Goal: Information Seeking & Learning: Compare options

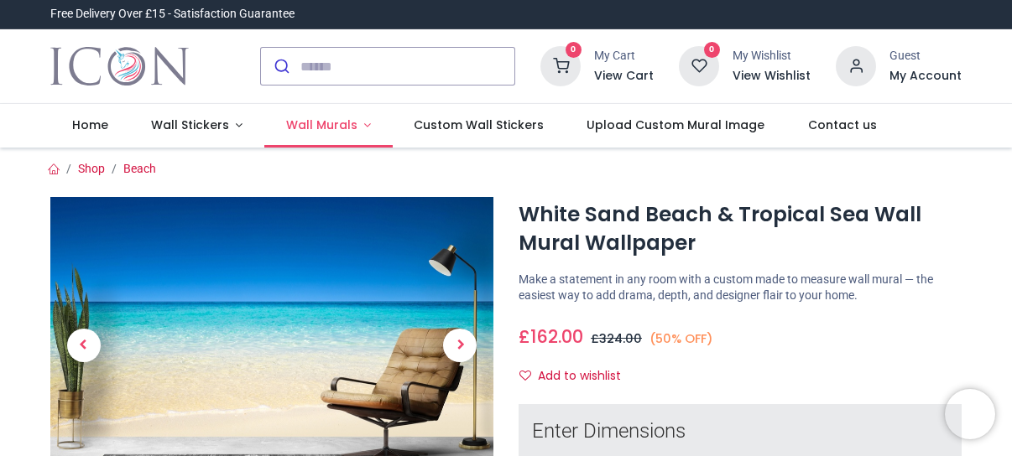
click at [357, 121] on link "Wall Murals" at bounding box center [328, 126] width 128 height 44
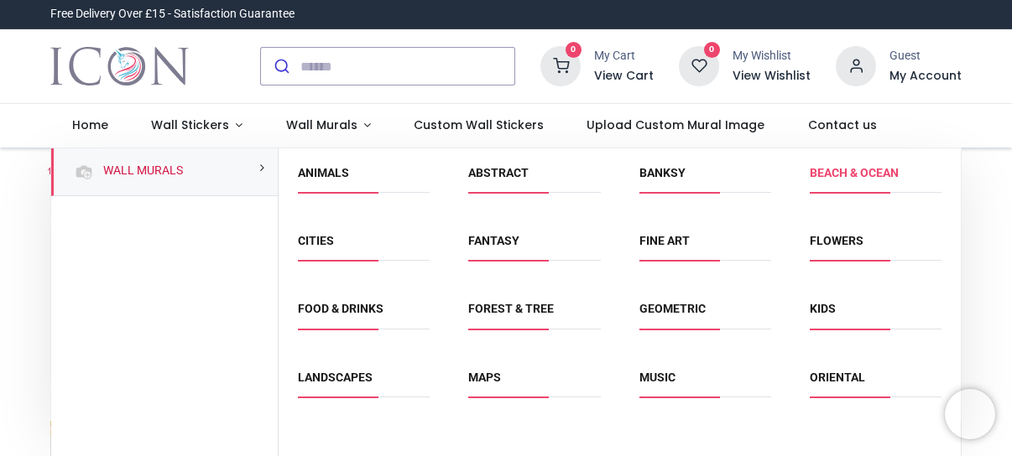
click at [864, 174] on link "Beach & Ocean" at bounding box center [854, 172] width 89 height 13
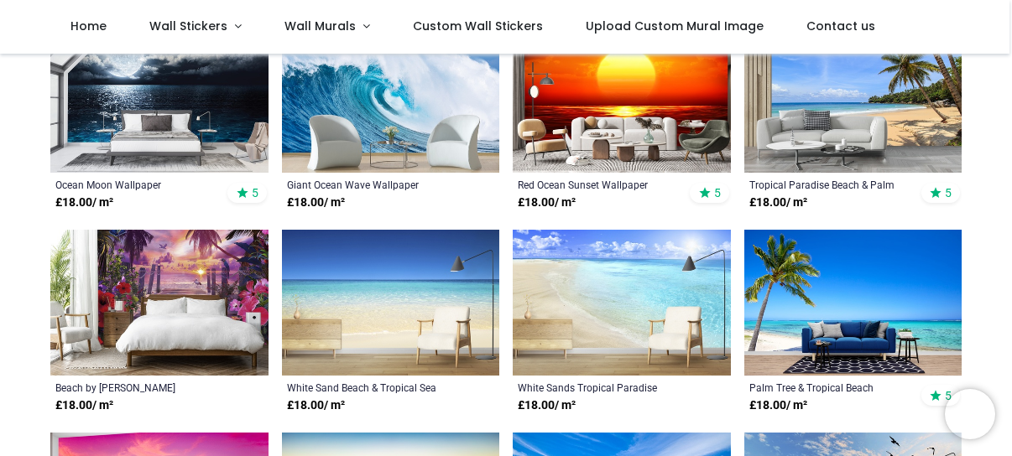
scroll to position [420, 0]
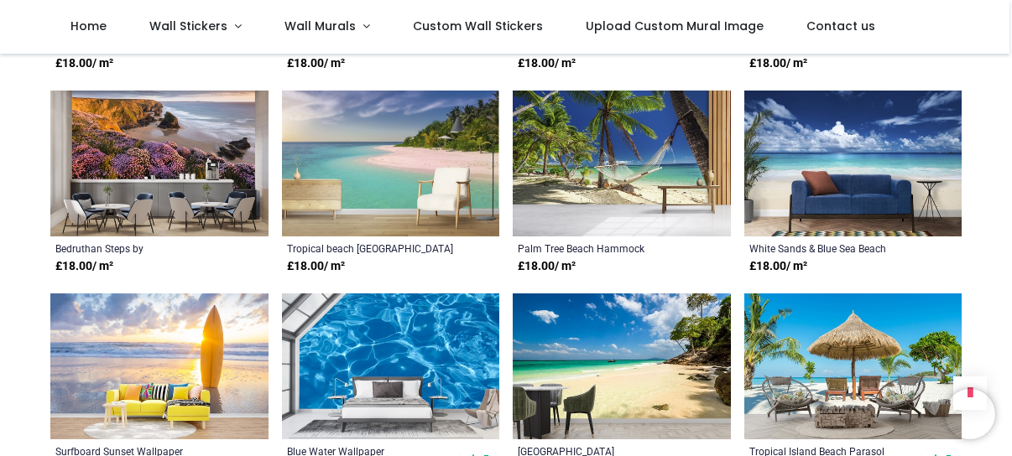
scroll to position [1343, 0]
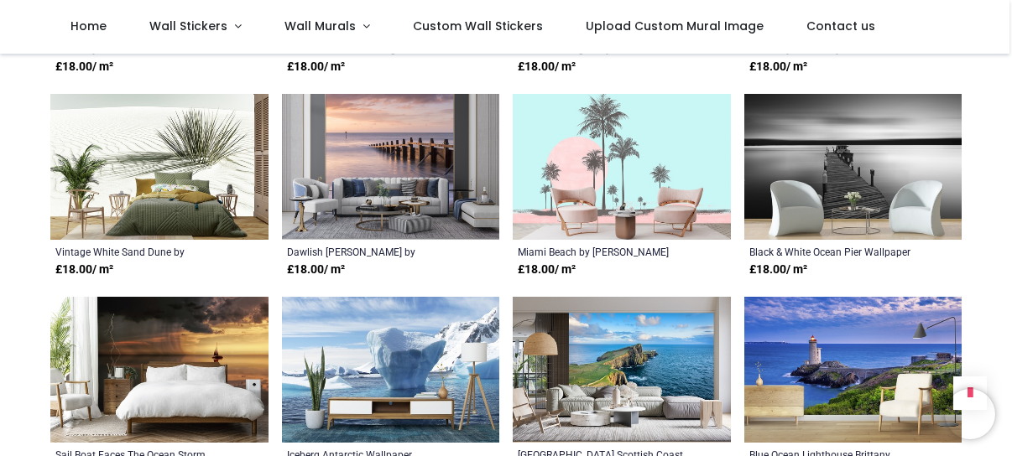
scroll to position [2769, 0]
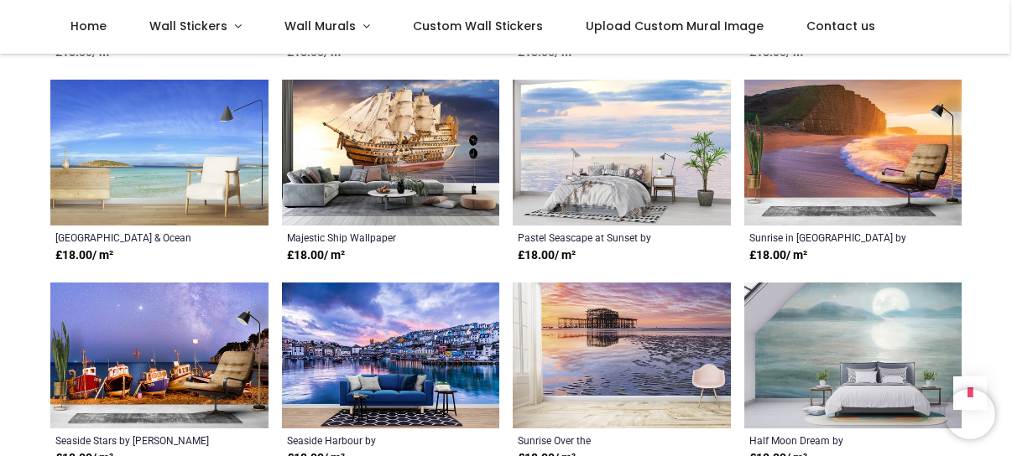
scroll to position [4196, 0]
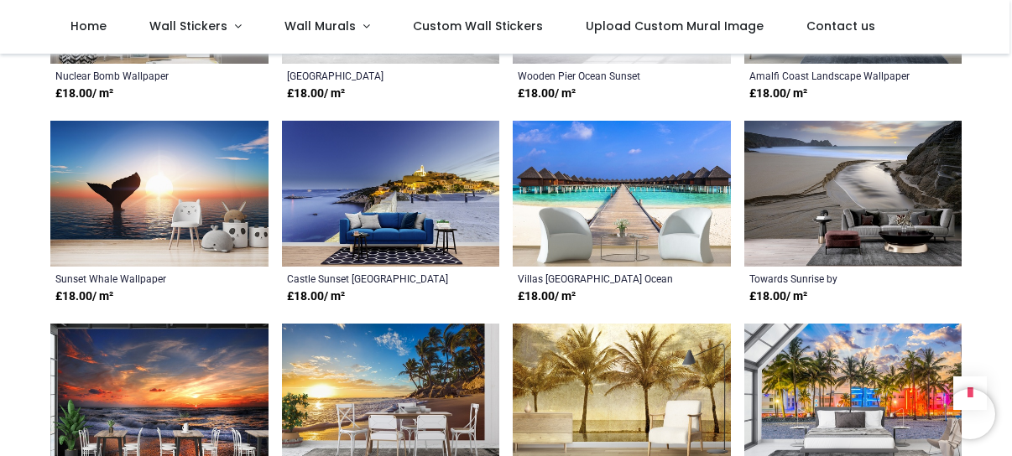
scroll to position [5622, 0]
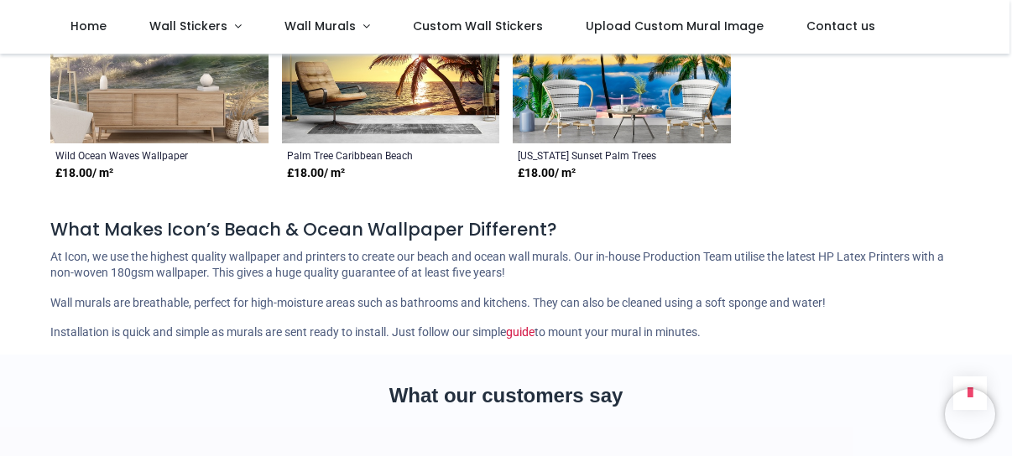
scroll to position [6713, 0]
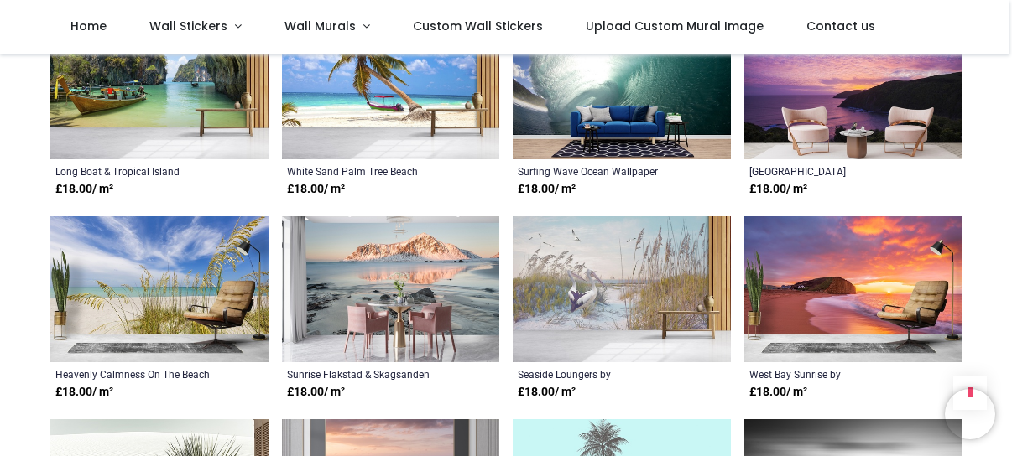
scroll to position [2434, 0]
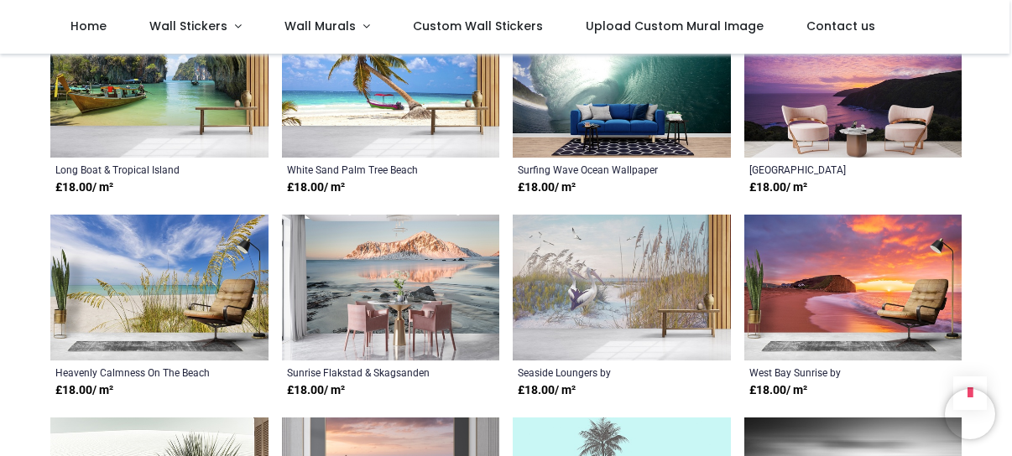
click at [175, 348] on img at bounding box center [159, 288] width 218 height 146
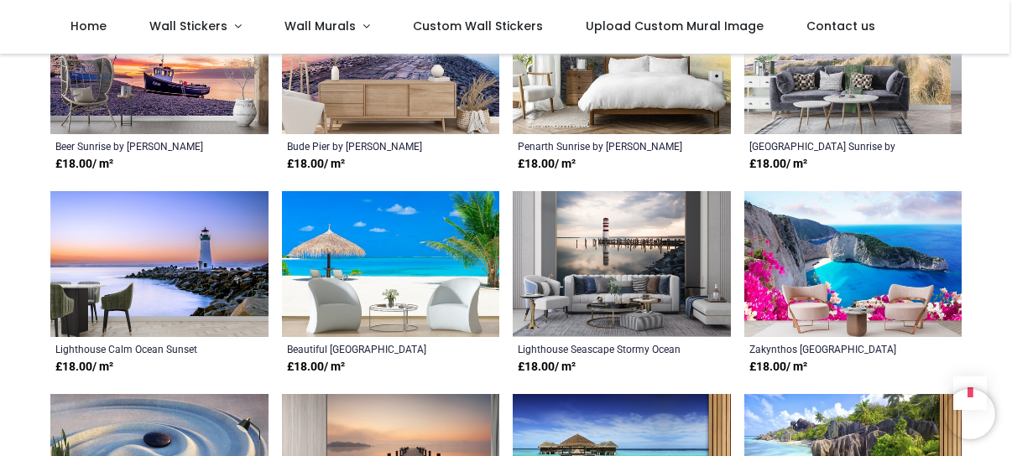
scroll to position [1846, 0]
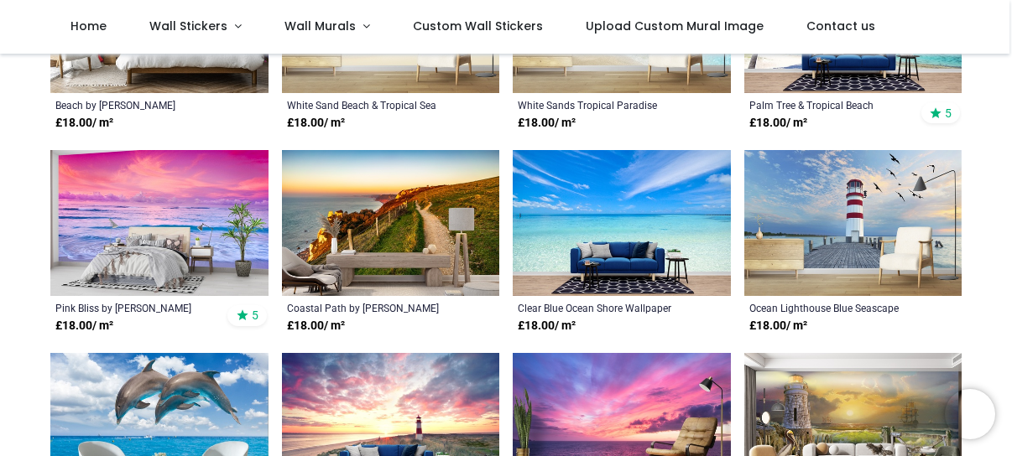
scroll to position [671, 0]
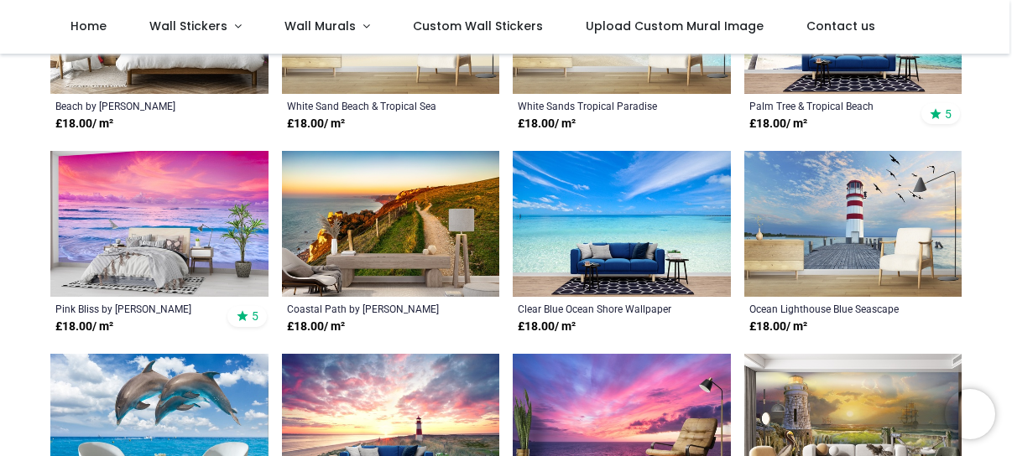
click at [589, 221] on img at bounding box center [622, 224] width 218 height 146
click at [561, 303] on div "Clear Blue Ocean Shore Wallpaper" at bounding box center [601, 308] width 166 height 13
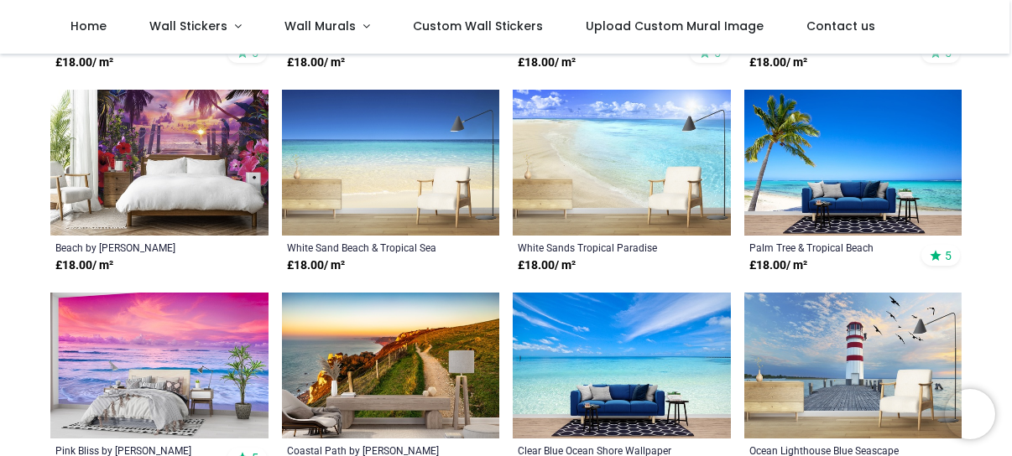
scroll to position [503, 0]
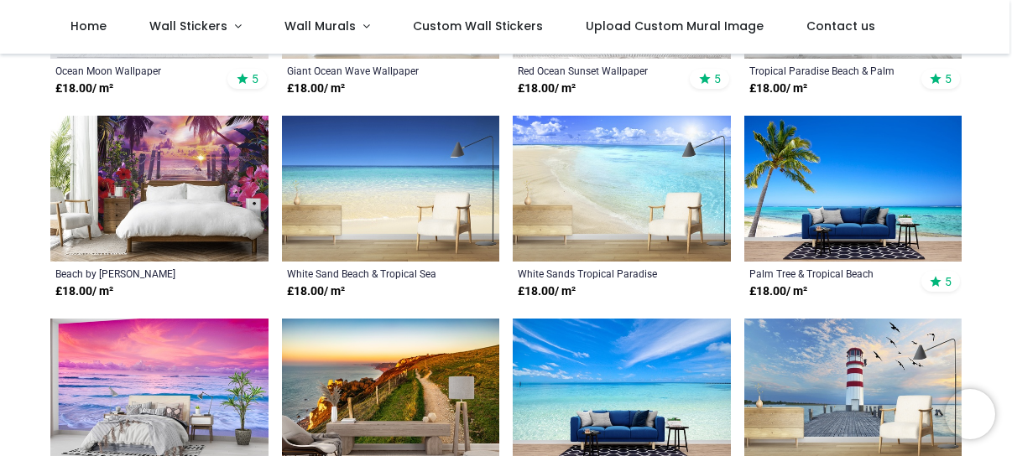
click at [380, 229] on img at bounding box center [391, 189] width 218 height 146
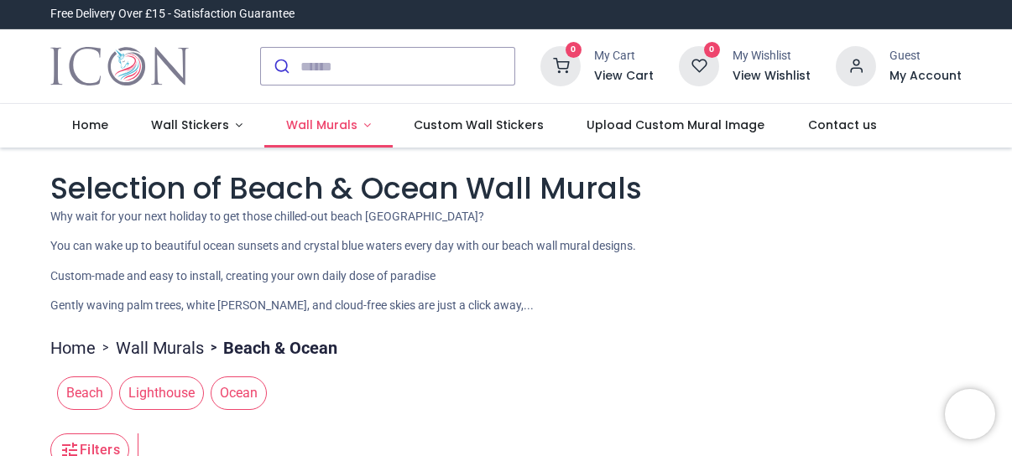
click at [357, 127] on link "Wall Murals" at bounding box center [328, 126] width 128 height 44
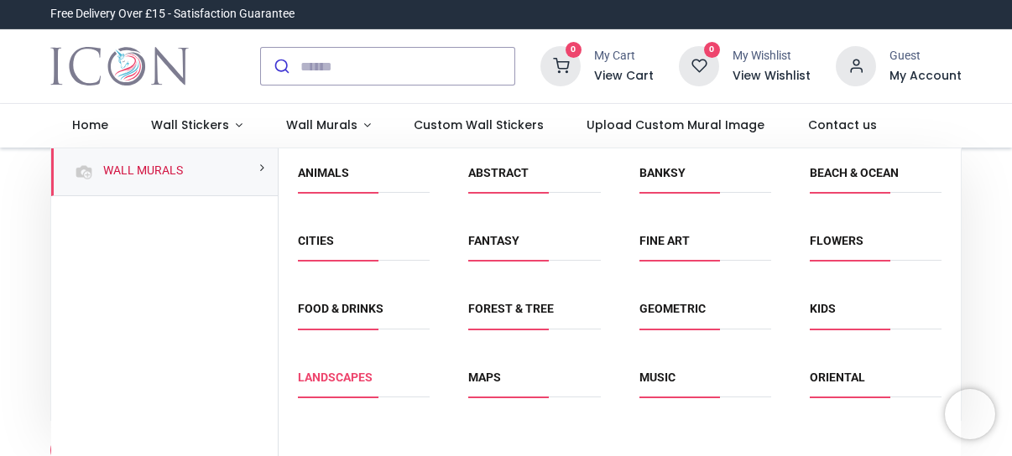
click at [332, 375] on link "Landscapes" at bounding box center [335, 377] width 75 height 13
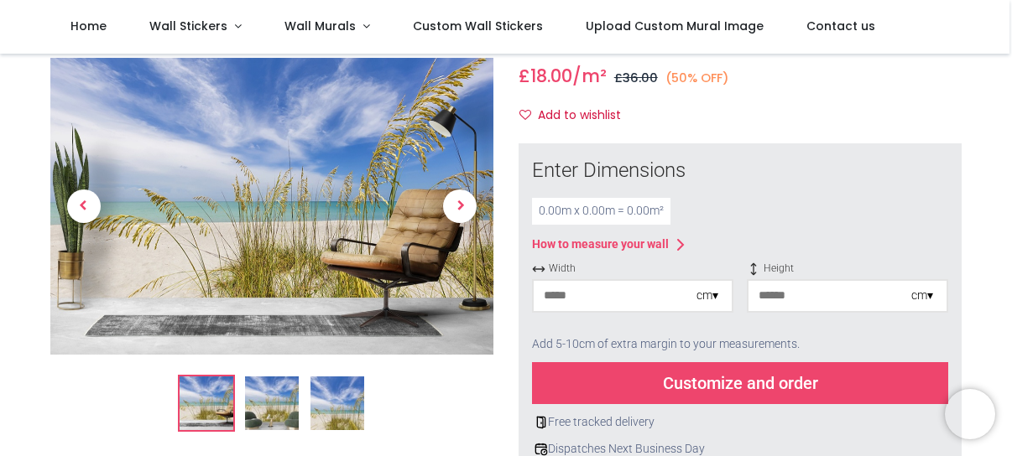
scroll to position [84, 0]
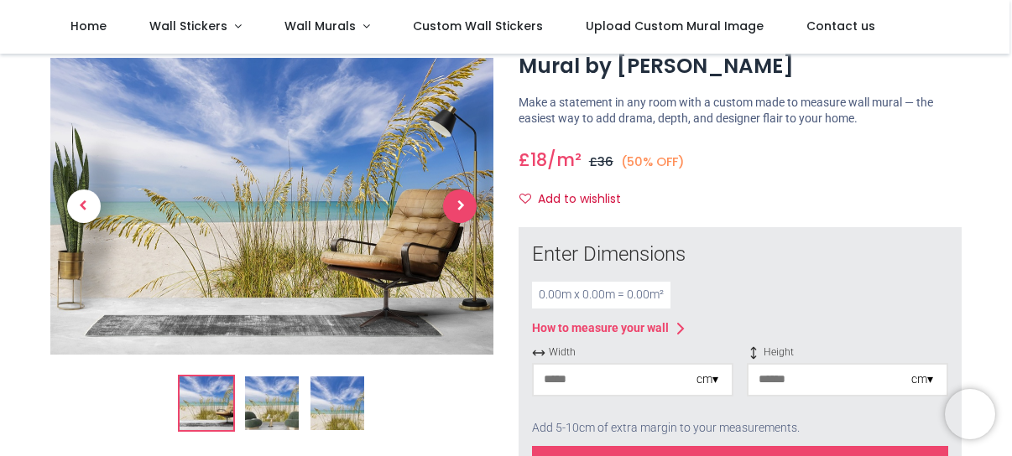
click at [461, 207] on span "Next" at bounding box center [460, 207] width 34 height 34
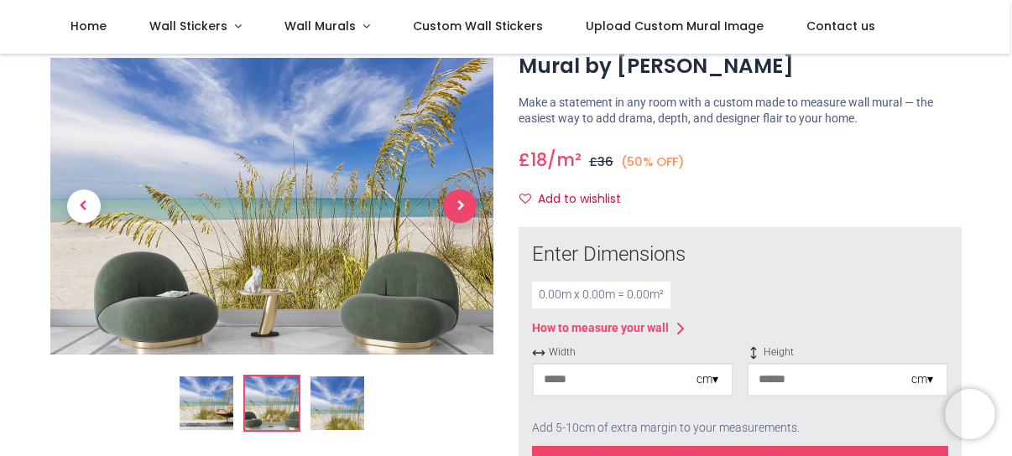
click at [461, 207] on span "Next" at bounding box center [460, 207] width 34 height 34
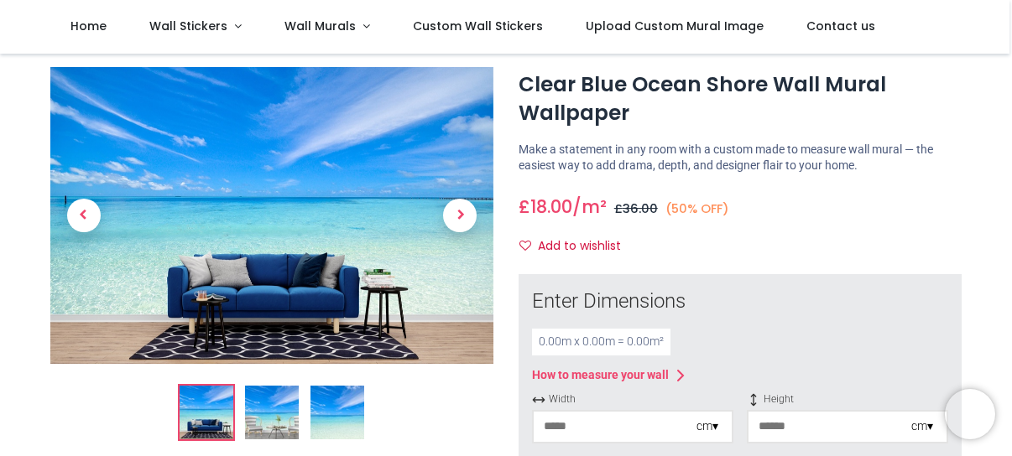
scroll to position [84, 0]
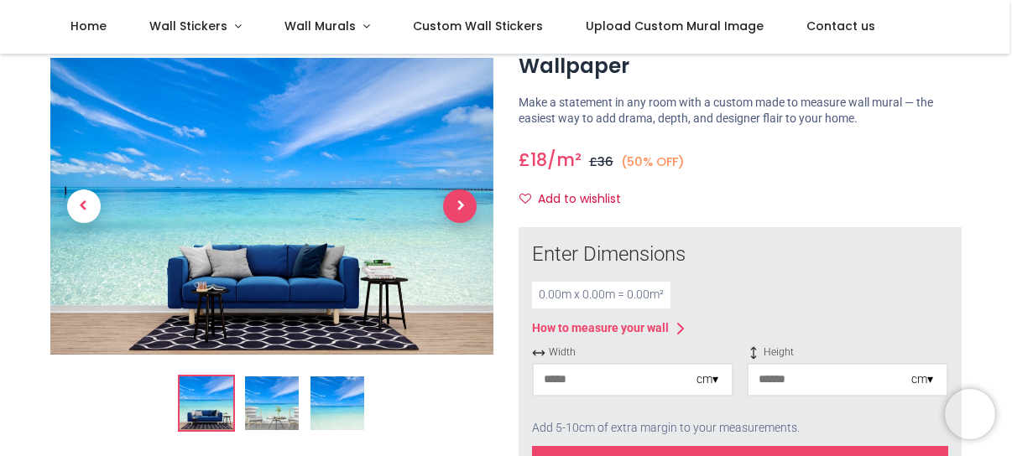
click at [462, 203] on span "Next" at bounding box center [460, 207] width 34 height 34
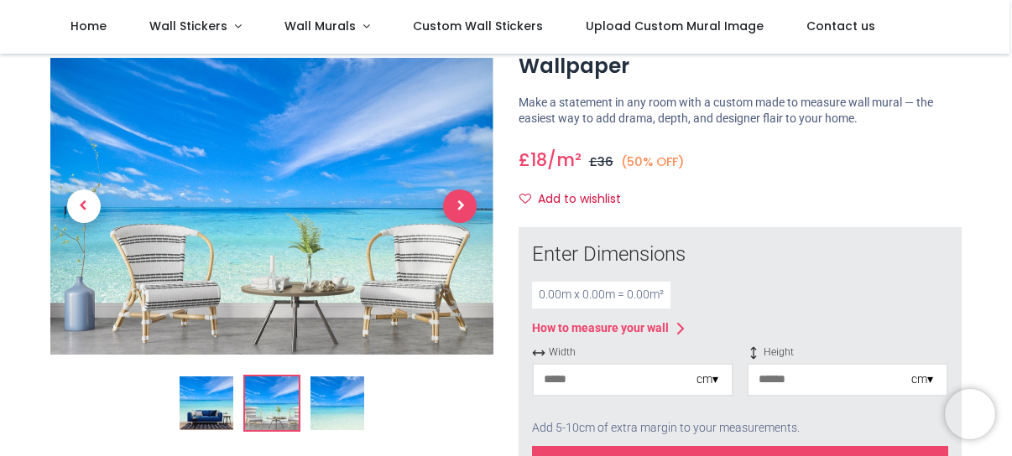
click at [464, 209] on span "Next" at bounding box center [460, 207] width 34 height 34
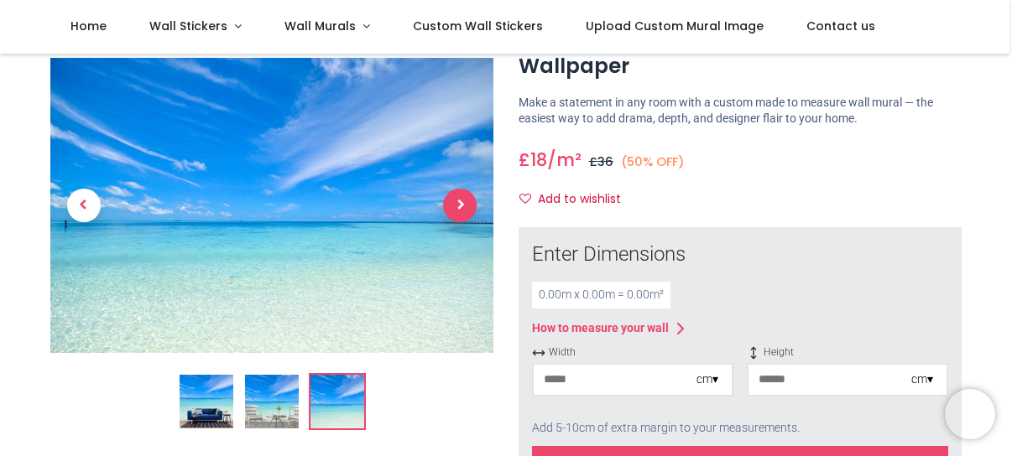
click at [462, 205] on span "Next" at bounding box center [460, 206] width 34 height 34
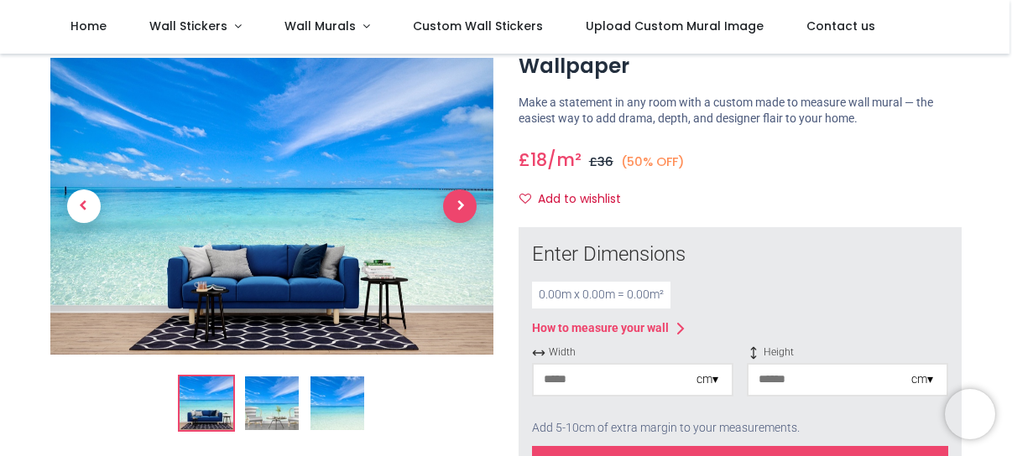
click at [462, 205] on span "Next" at bounding box center [460, 207] width 34 height 34
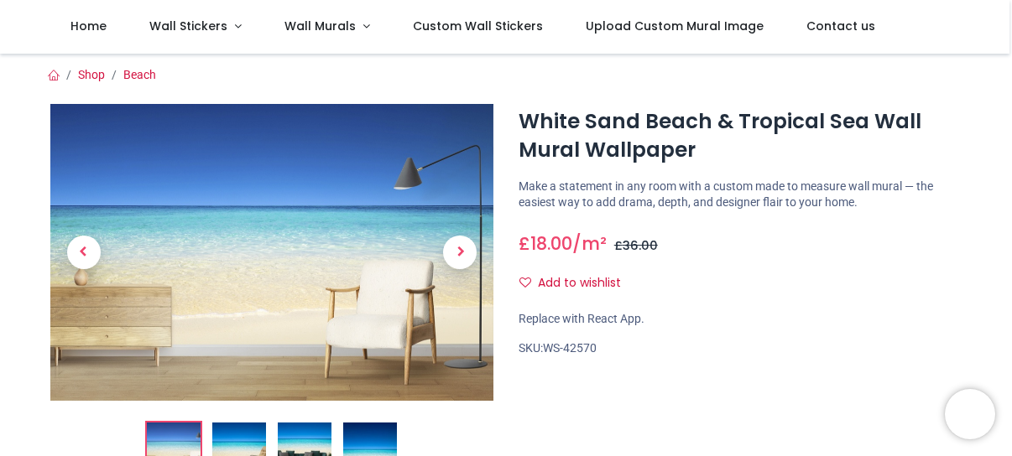
scroll to position [84, 0]
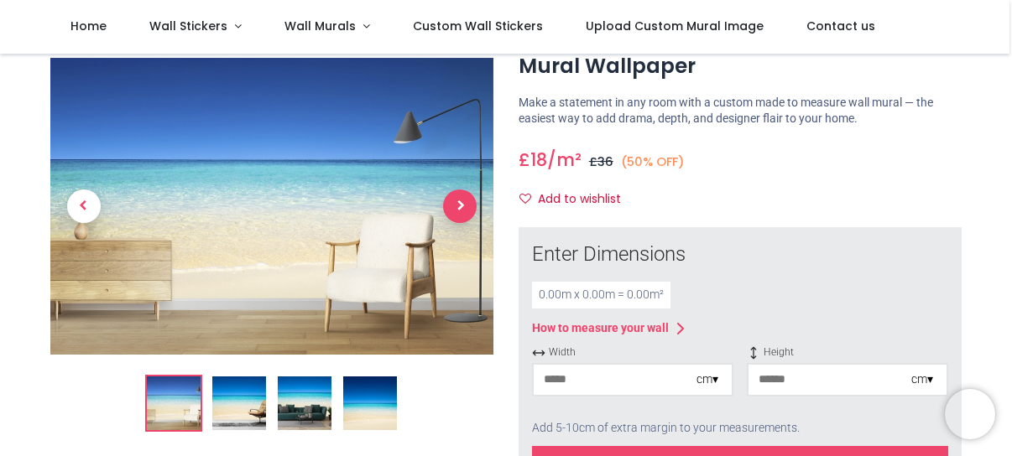
click at [462, 206] on span "Next" at bounding box center [460, 207] width 34 height 34
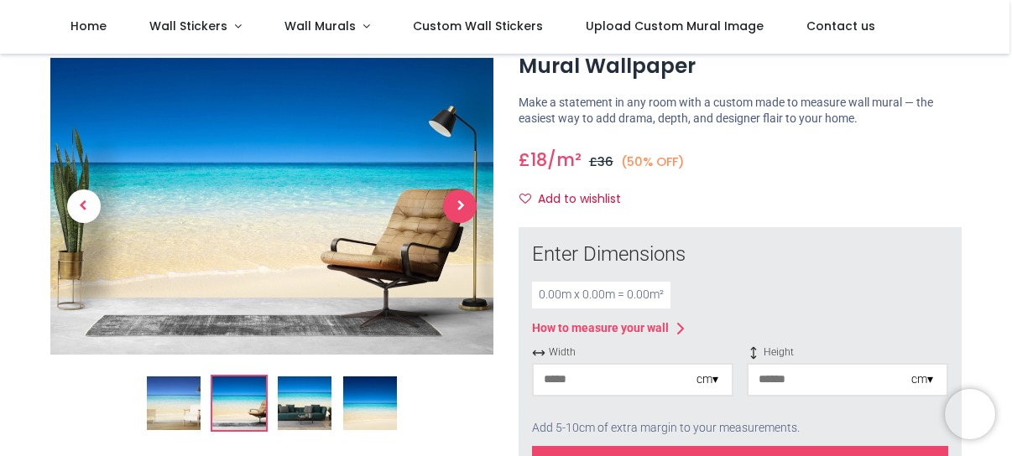
click at [459, 208] on span "Next" at bounding box center [460, 207] width 34 height 34
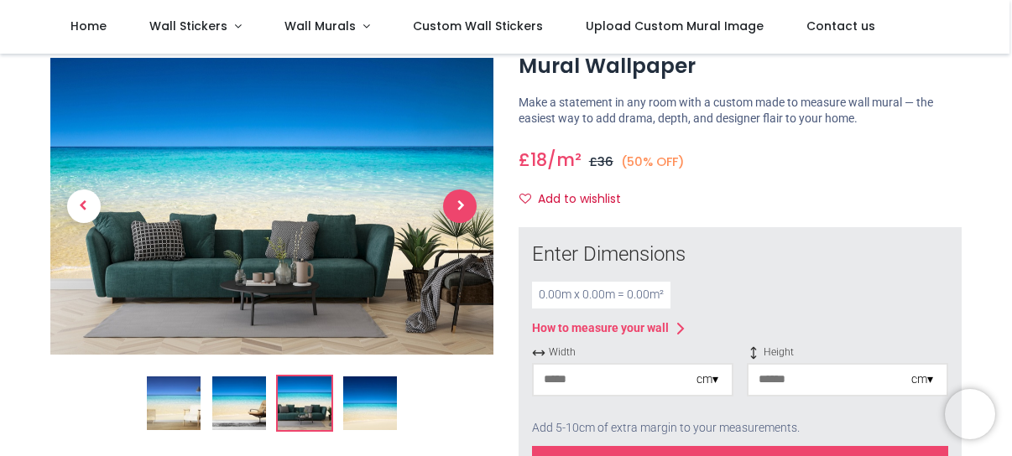
click at [459, 208] on span "Next" at bounding box center [460, 207] width 34 height 34
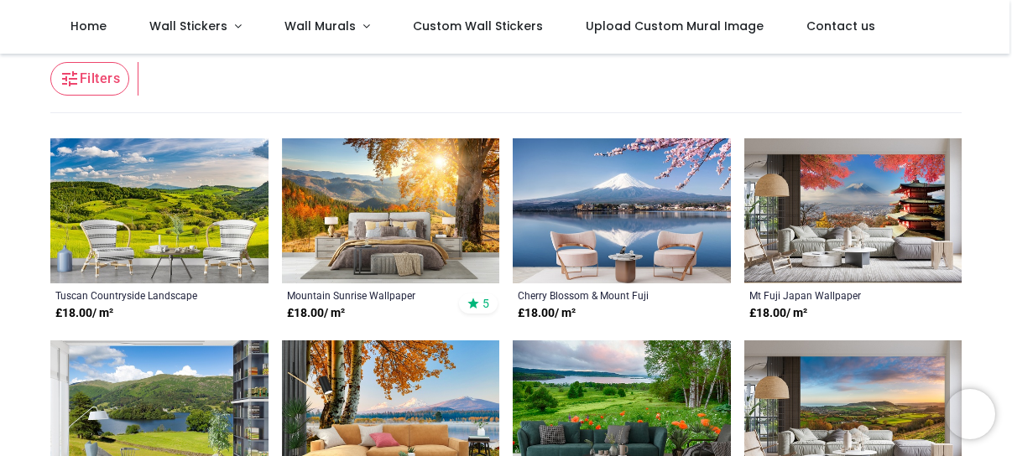
scroll to position [252, 0]
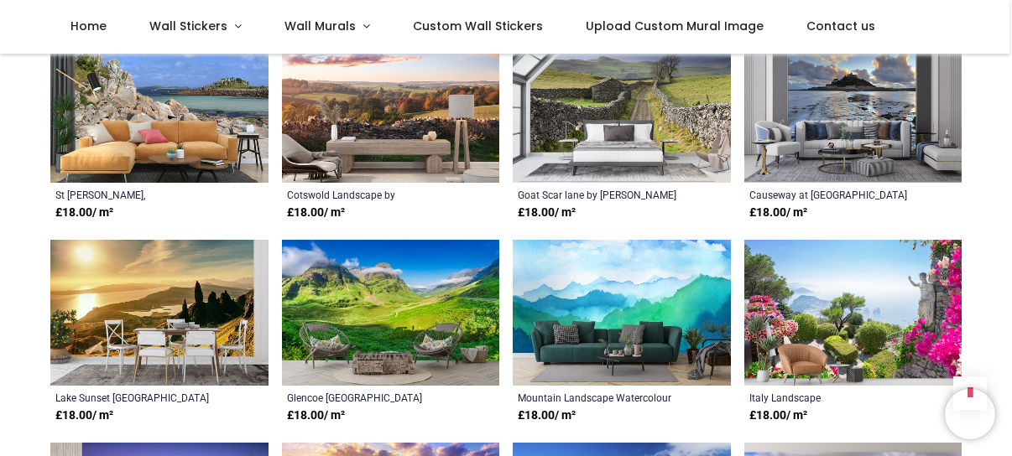
scroll to position [3105, 0]
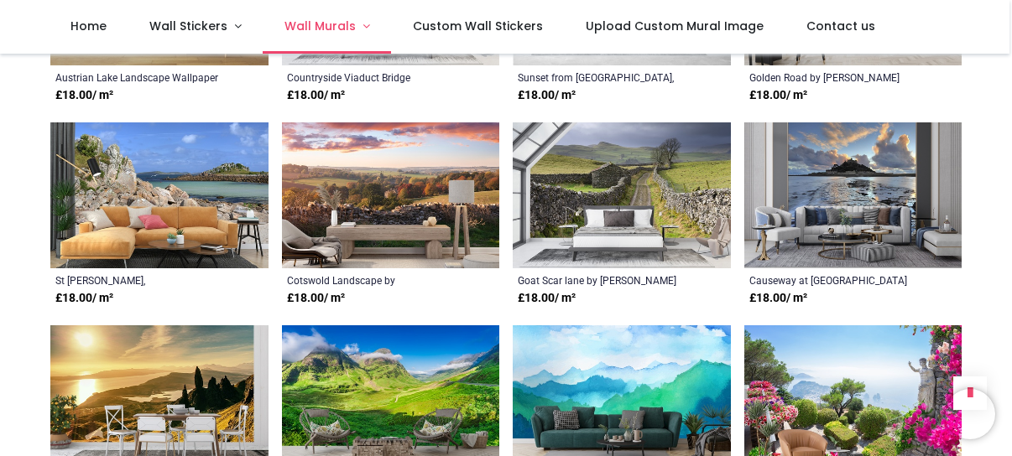
click at [358, 24] on link "Wall Murals" at bounding box center [327, 27] width 128 height 54
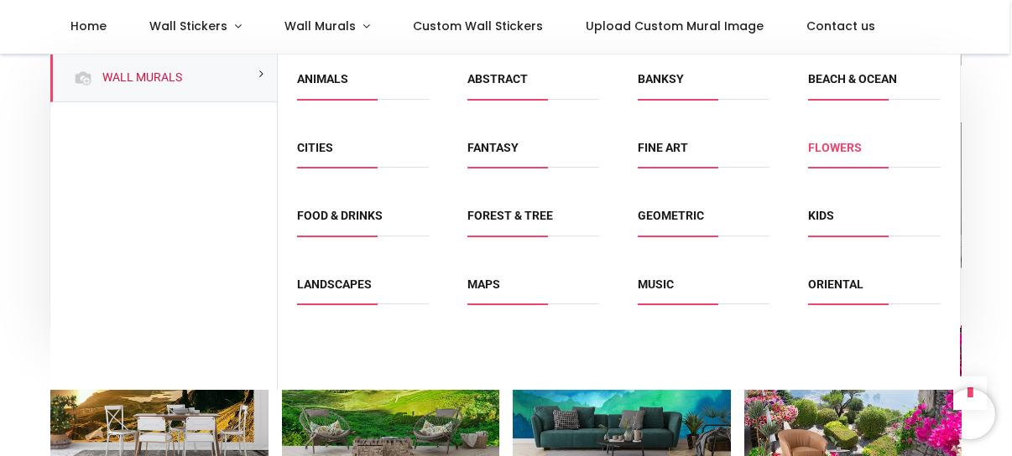
click at [854, 146] on link "Flowers" at bounding box center [835, 147] width 54 height 13
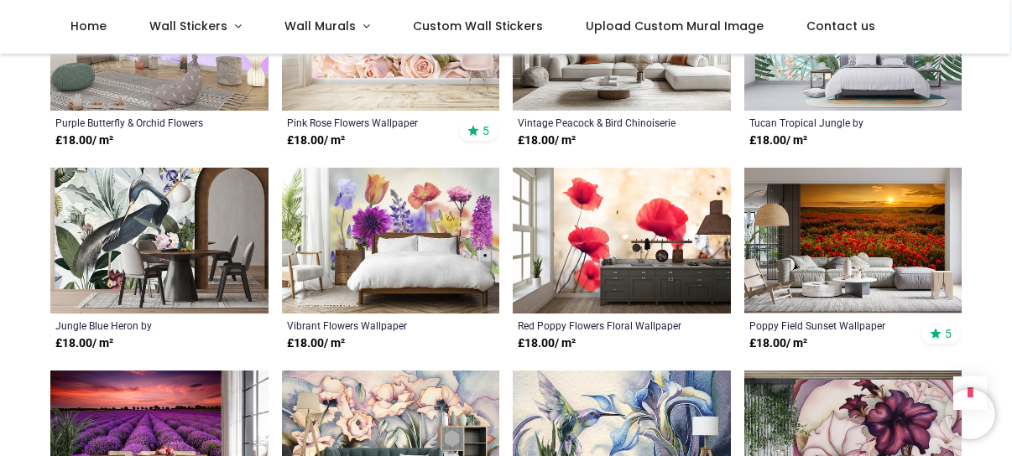
scroll to position [1091, 0]
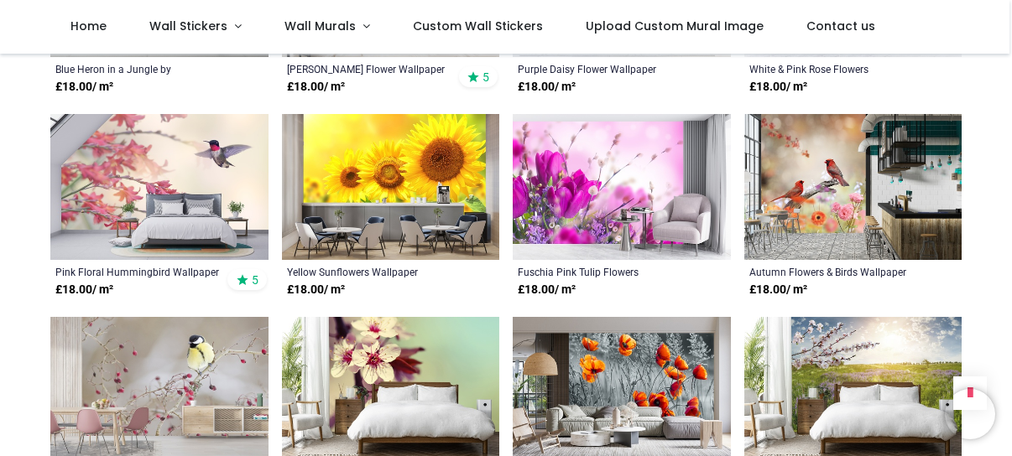
scroll to position [2769, 0]
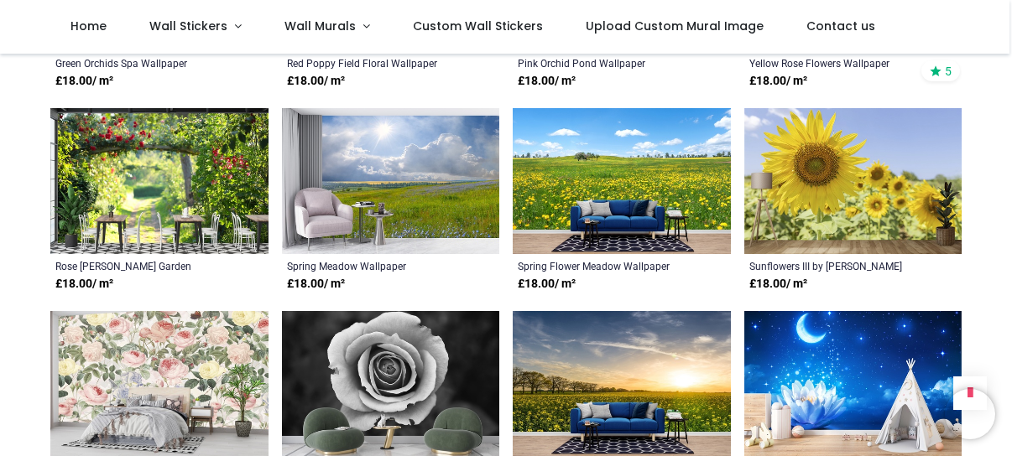
scroll to position [4196, 0]
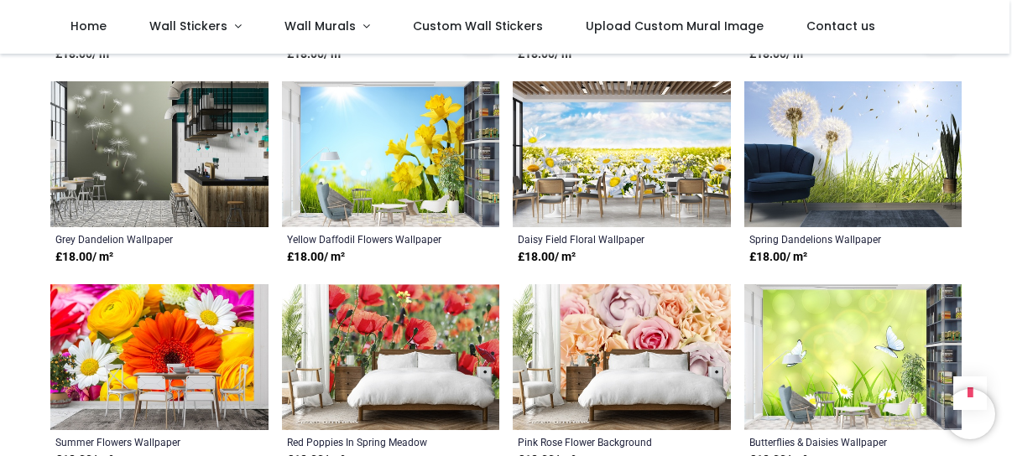
scroll to position [5035, 0]
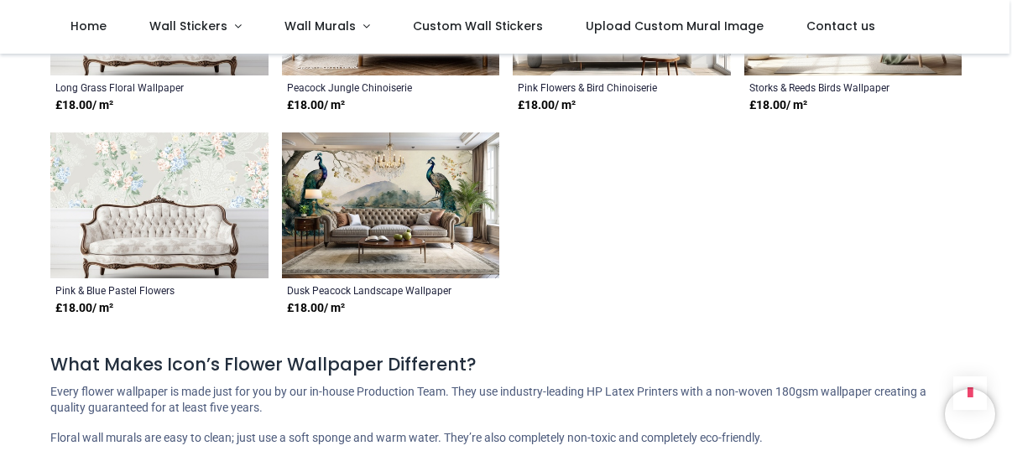
scroll to position [7217, 0]
